Goal: Task Accomplishment & Management: Use online tool/utility

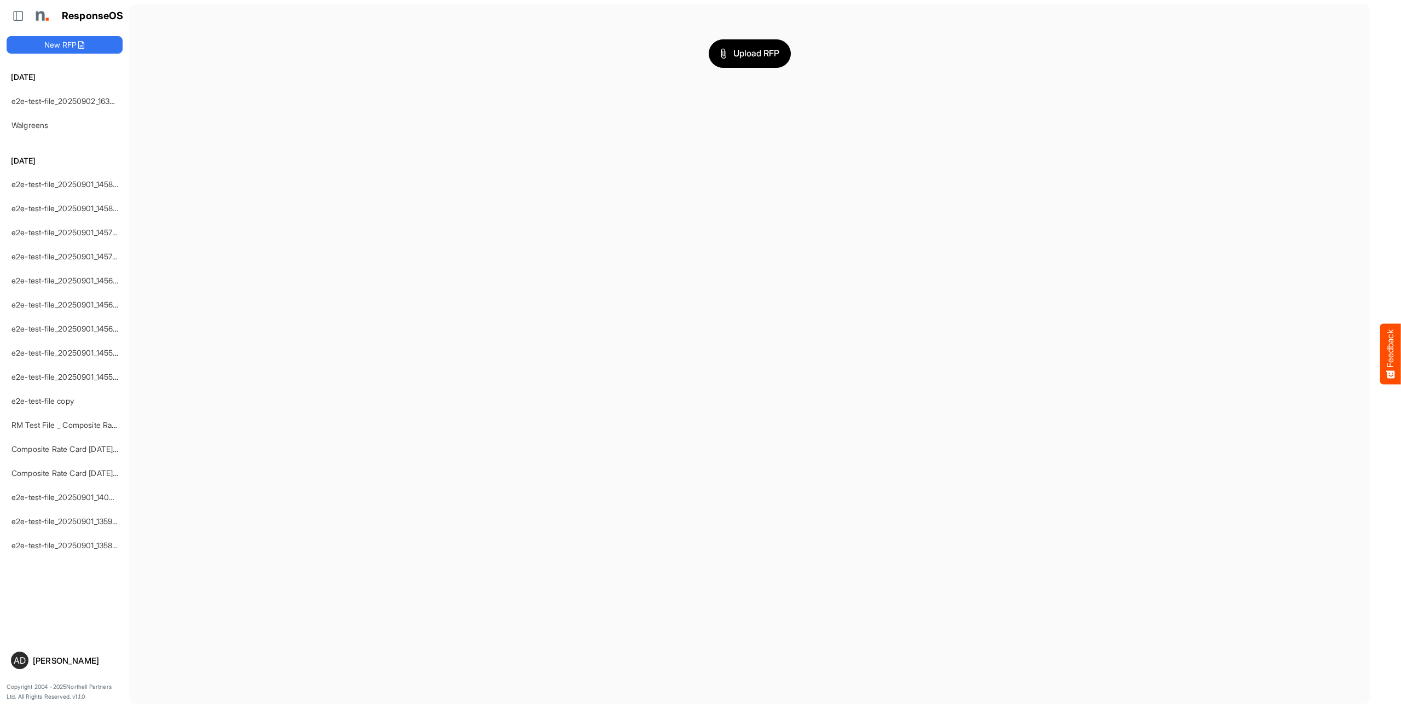
click at [297, 124] on main "Upload RFP" at bounding box center [749, 354] width 1241 height 700
click at [69, 99] on link "e2e-test-file_20250902_163624" at bounding box center [67, 100] width 112 height 9
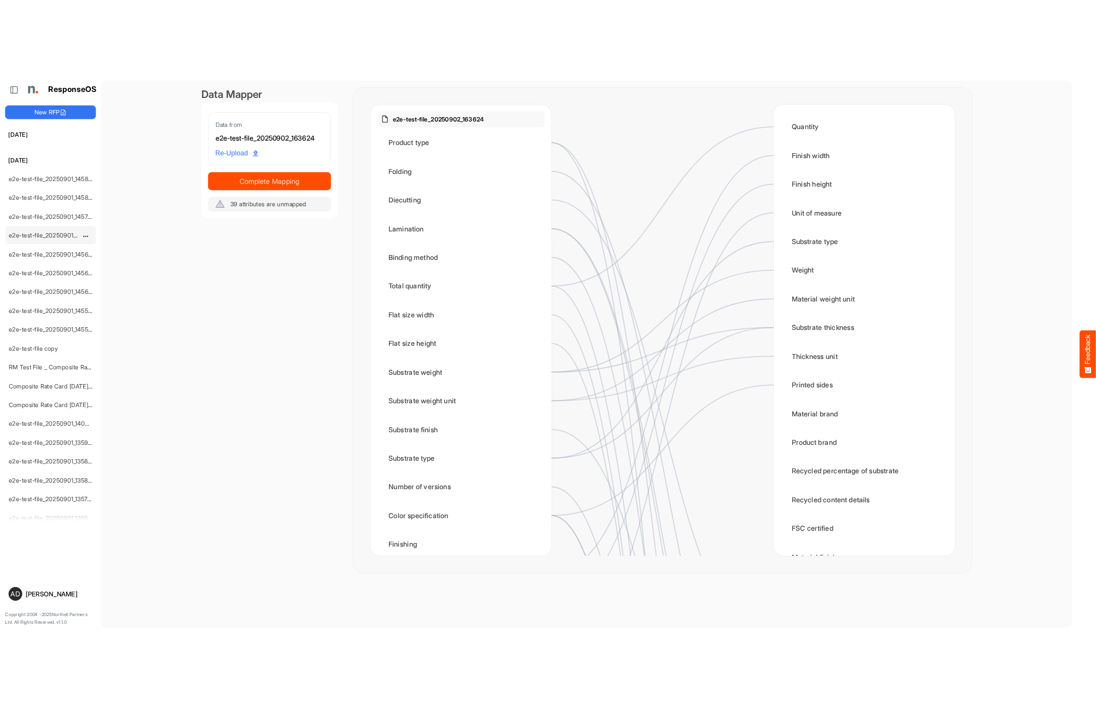
scroll to position [55, 0]
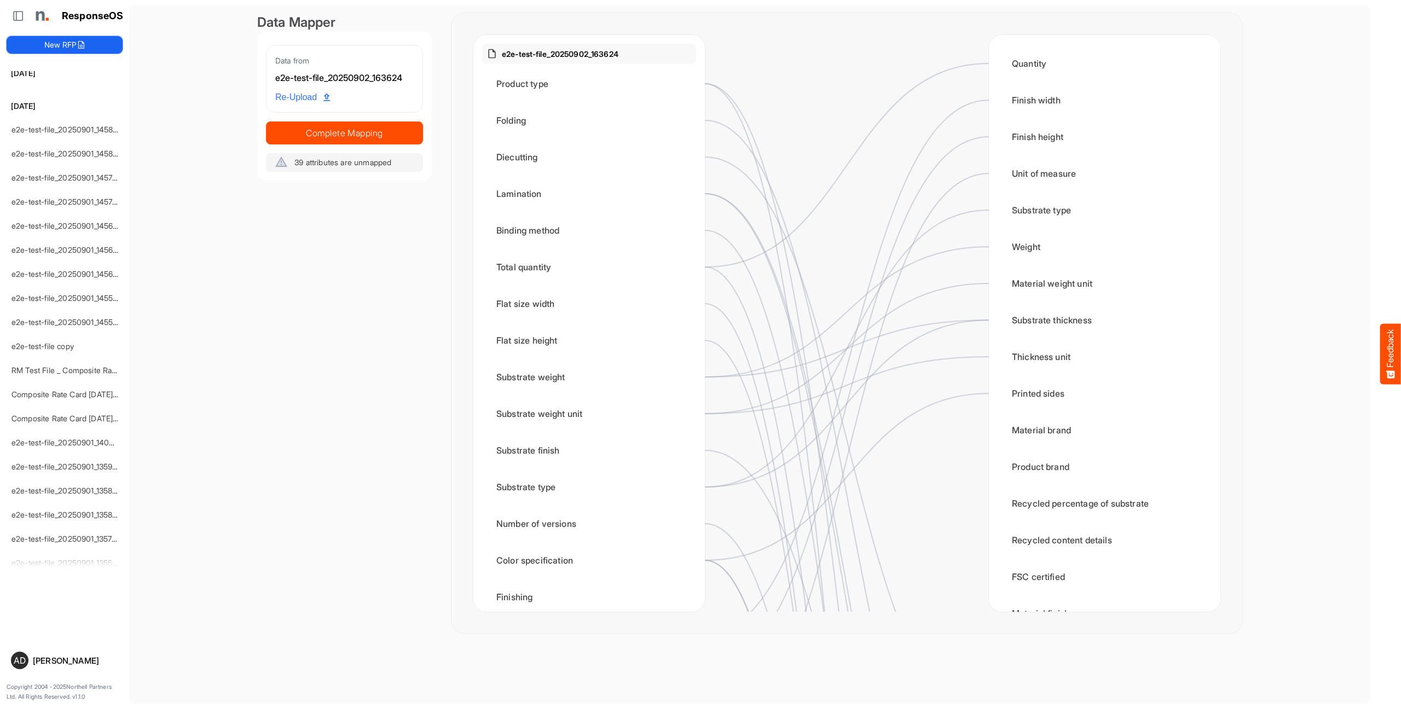
click at [91, 40] on button "New RFP" at bounding box center [65, 45] width 116 height 18
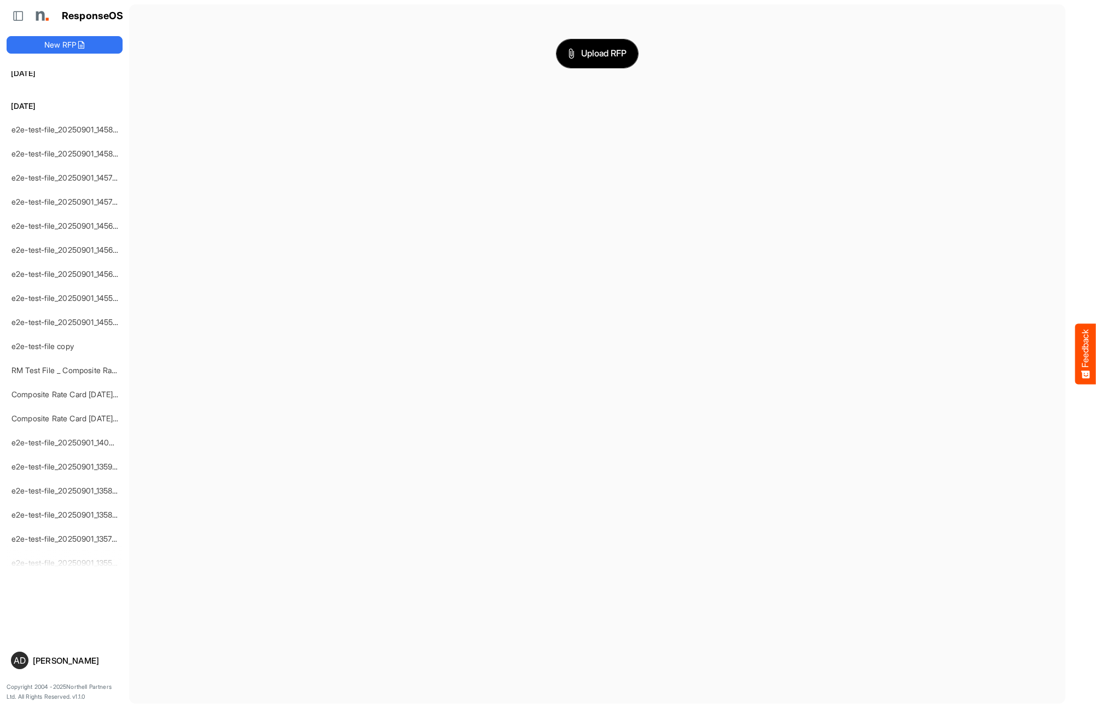
click at [608, 50] on span "Upload RFP" at bounding box center [597, 54] width 59 height 14
click at [1037, 51] on icon "button" at bounding box center [1038, 55] width 13 height 13
click at [765, 152] on main "large-file.csv Clear" at bounding box center [597, 354] width 937 height 700
click at [59, 38] on button "New RFP" at bounding box center [65, 45] width 116 height 18
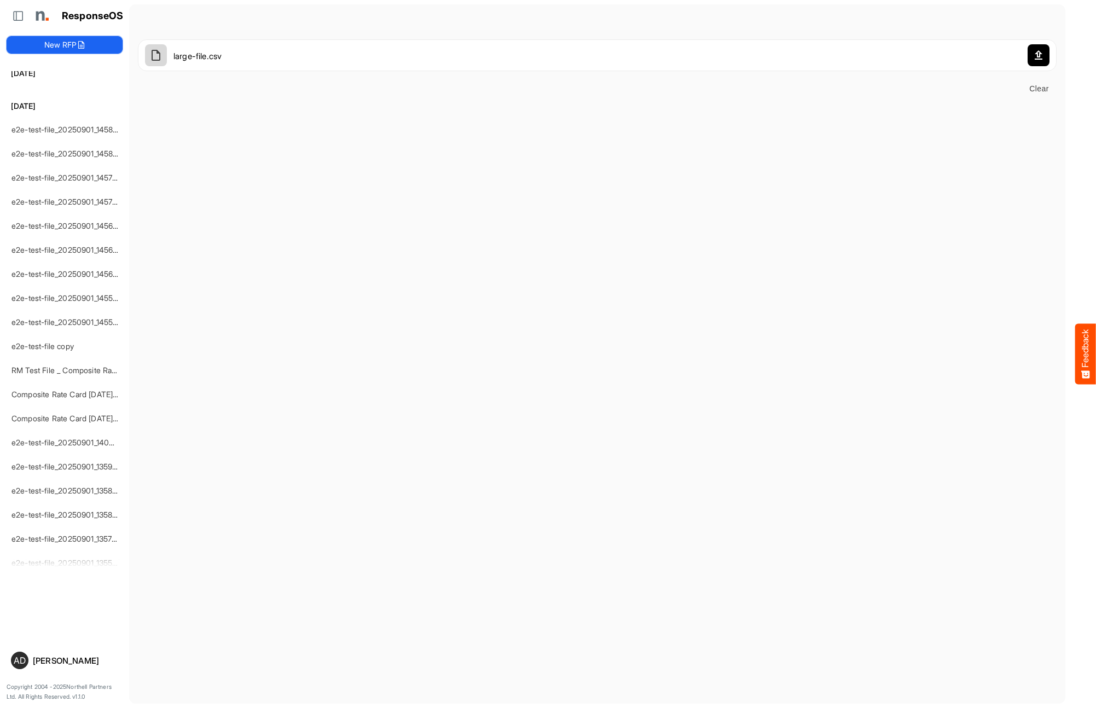
click at [91, 45] on button "New RFP" at bounding box center [65, 45] width 116 height 18
click at [1031, 91] on span "Clear" at bounding box center [1039, 89] width 26 height 14
click at [612, 53] on span "Upload RFP" at bounding box center [597, 54] width 59 height 14
click at [578, 64] on button "Upload RFP" at bounding box center [598, 53] width 82 height 28
click at [585, 56] on span "Upload RFP" at bounding box center [597, 54] width 59 height 14
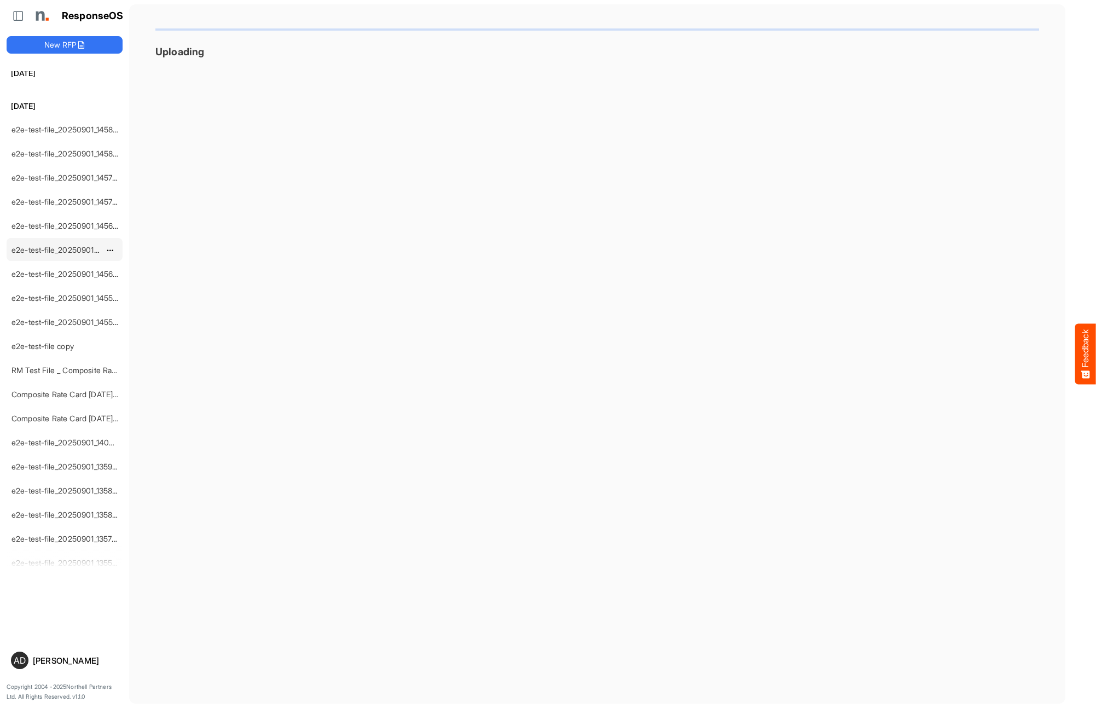
scroll to position [0, 0]
